Goal: Task Accomplishment & Management: Use online tool/utility

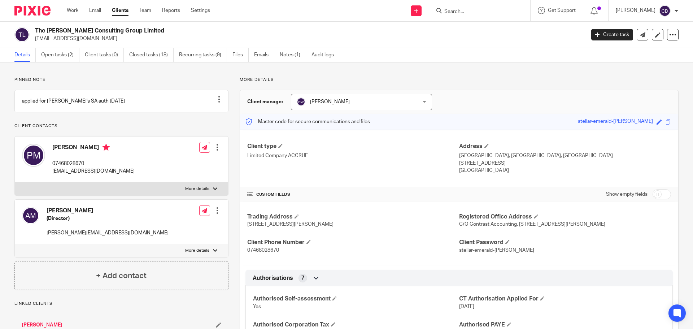
click at [64, 56] on link "Open tasks (2)" at bounding box center [60, 55] width 38 height 14
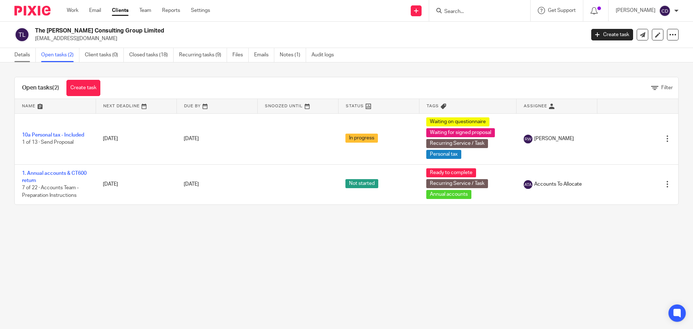
click at [29, 52] on link "Details" at bounding box center [24, 55] width 21 height 14
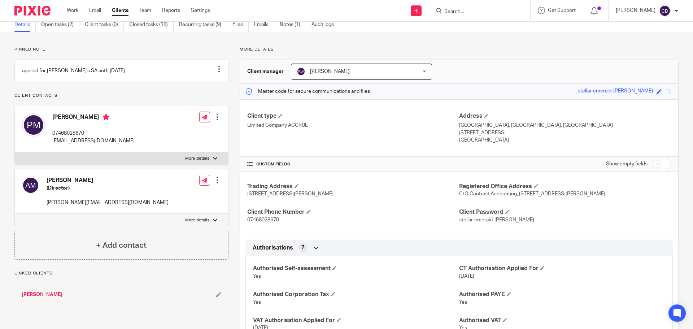
scroll to position [72, 0]
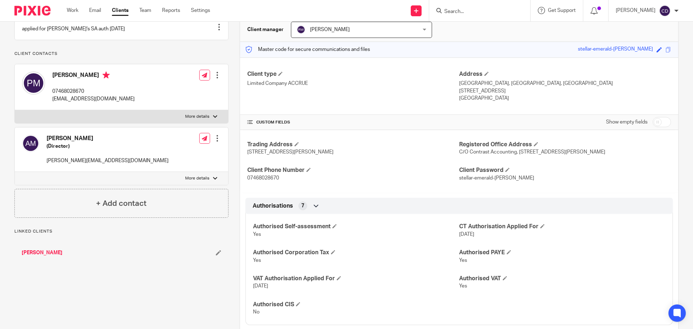
click at [53, 256] on link "[PERSON_NAME]" at bounding box center [42, 252] width 41 height 7
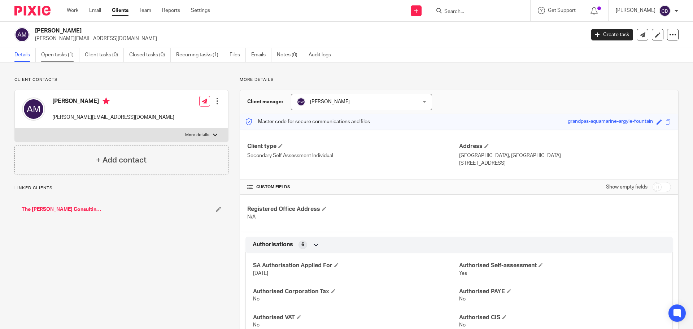
click at [63, 60] on link "Open tasks (1)" at bounding box center [60, 55] width 38 height 14
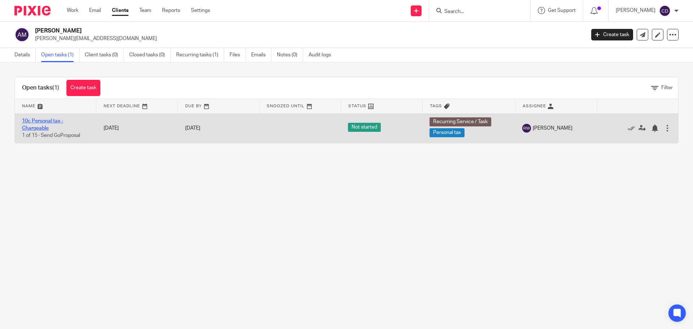
click at [38, 121] on link "10c Personal tax - Chargeable" at bounding box center [42, 124] width 41 height 12
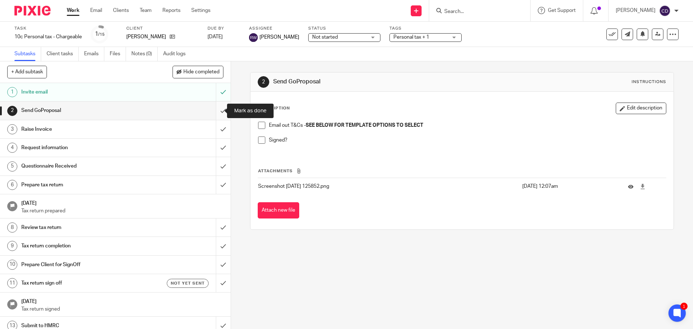
click at [215, 112] on input "submit" at bounding box center [115, 110] width 231 height 18
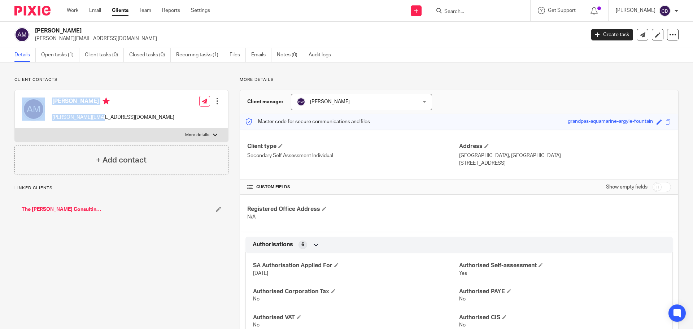
drag, startPoint x: 78, startPoint y: 117, endPoint x: 48, endPoint y: 117, distance: 29.6
click at [48, 117] on div "[PERSON_NAME] [PERSON_NAME][EMAIL_ADDRESS][DOMAIN_NAME]" at bounding box center [98, 109] width 152 height 31
click at [99, 122] on div "Anna McIntyre anna@milkbar.co.nz" at bounding box center [98, 109] width 152 height 31
drag, startPoint x: 90, startPoint y: 102, endPoint x: 53, endPoint y: 101, distance: 37.5
click at [53, 101] on h4 "[PERSON_NAME]" at bounding box center [113, 101] width 122 height 9
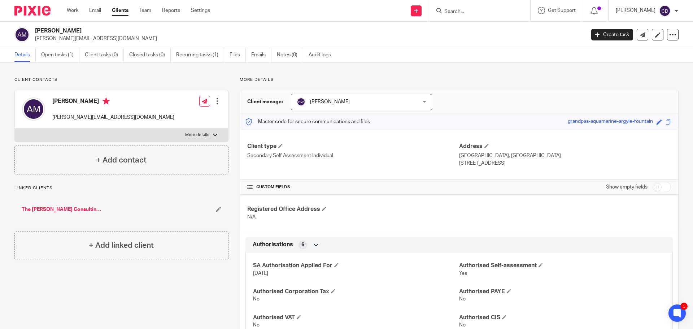
copy h4 "[PERSON_NAME]"
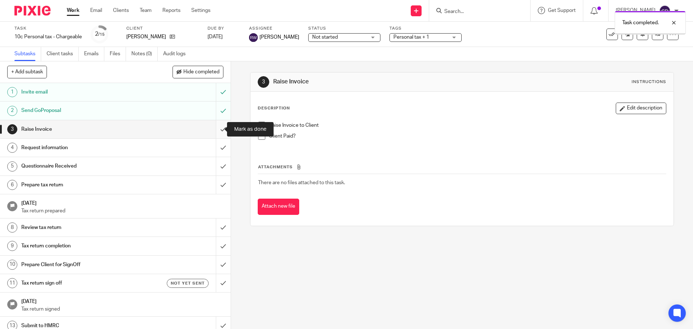
click at [213, 131] on input "submit" at bounding box center [115, 129] width 231 height 18
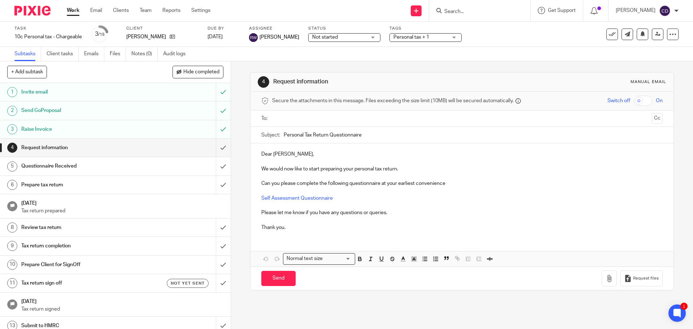
click at [477, 11] on input "Search" at bounding box center [476, 12] width 65 height 6
paste input "Nadine Kalmoni"
type input "[PERSON_NAME]"
click at [477, 31] on link at bounding box center [501, 31] width 118 height 17
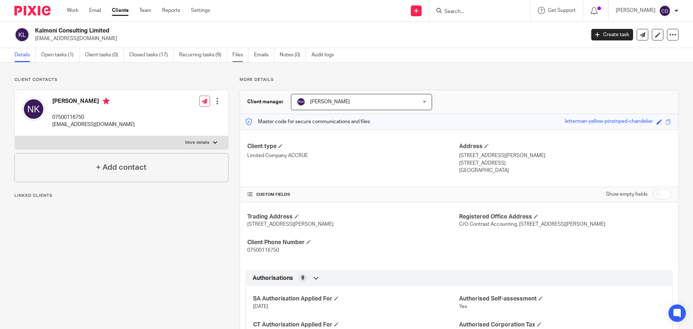
click at [234, 57] on link "Files" at bounding box center [240, 55] width 16 height 14
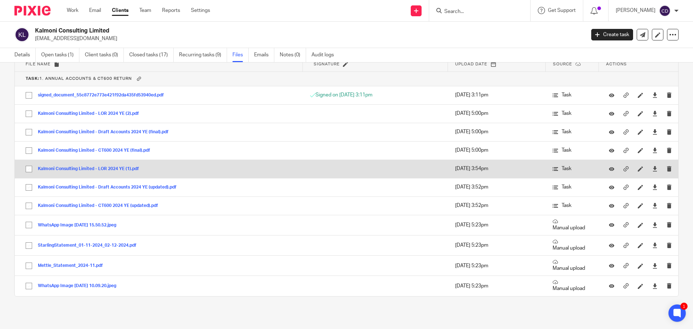
scroll to position [273, 0]
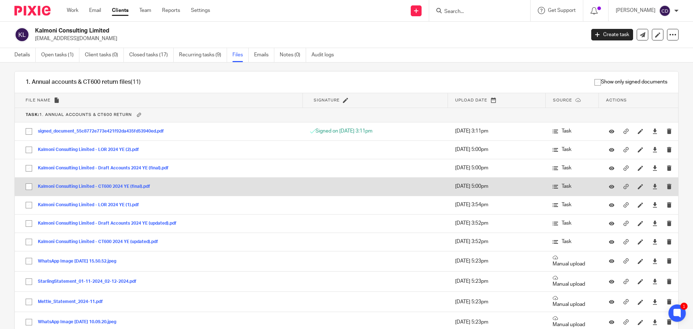
click at [112, 185] on button "Kalmoni Consulting Limited - CT600 2024 YE (final).pdf" at bounding box center [97, 186] width 118 height 5
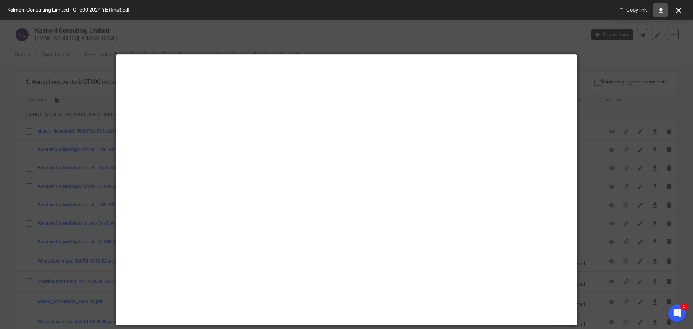
click at [666, 9] on link at bounding box center [660, 10] width 14 height 14
